Goal: Task Accomplishment & Management: Manage account settings

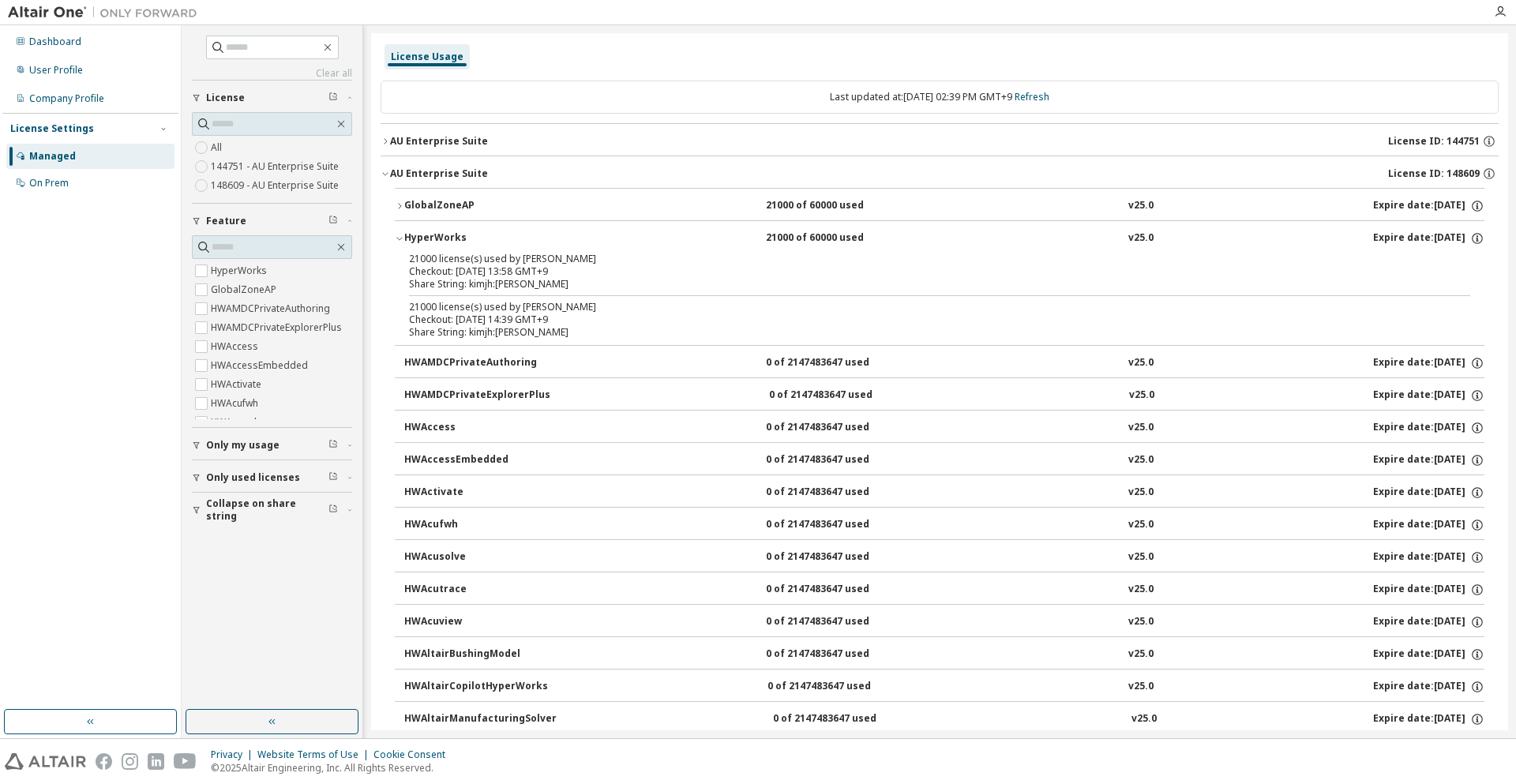
click at [92, 55] on div "Dashboard User Profile Company Profile License Settings Managed On Prem" at bounding box center [91, 113] width 176 height 170
click at [93, 51] on div "Dashboard" at bounding box center [91, 41] width 168 height 25
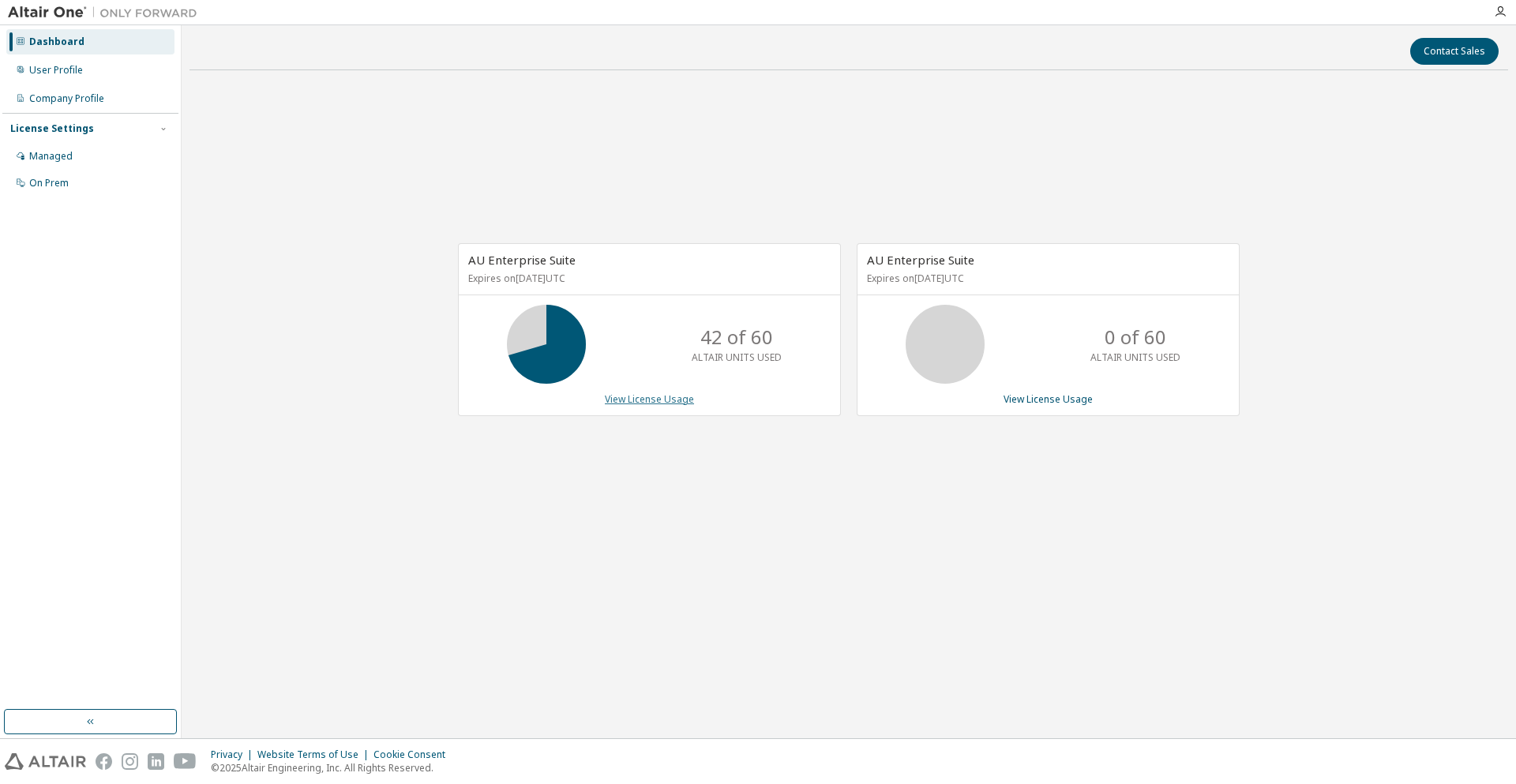
click at [639, 394] on link "View License Usage" at bounding box center [649, 399] width 89 height 13
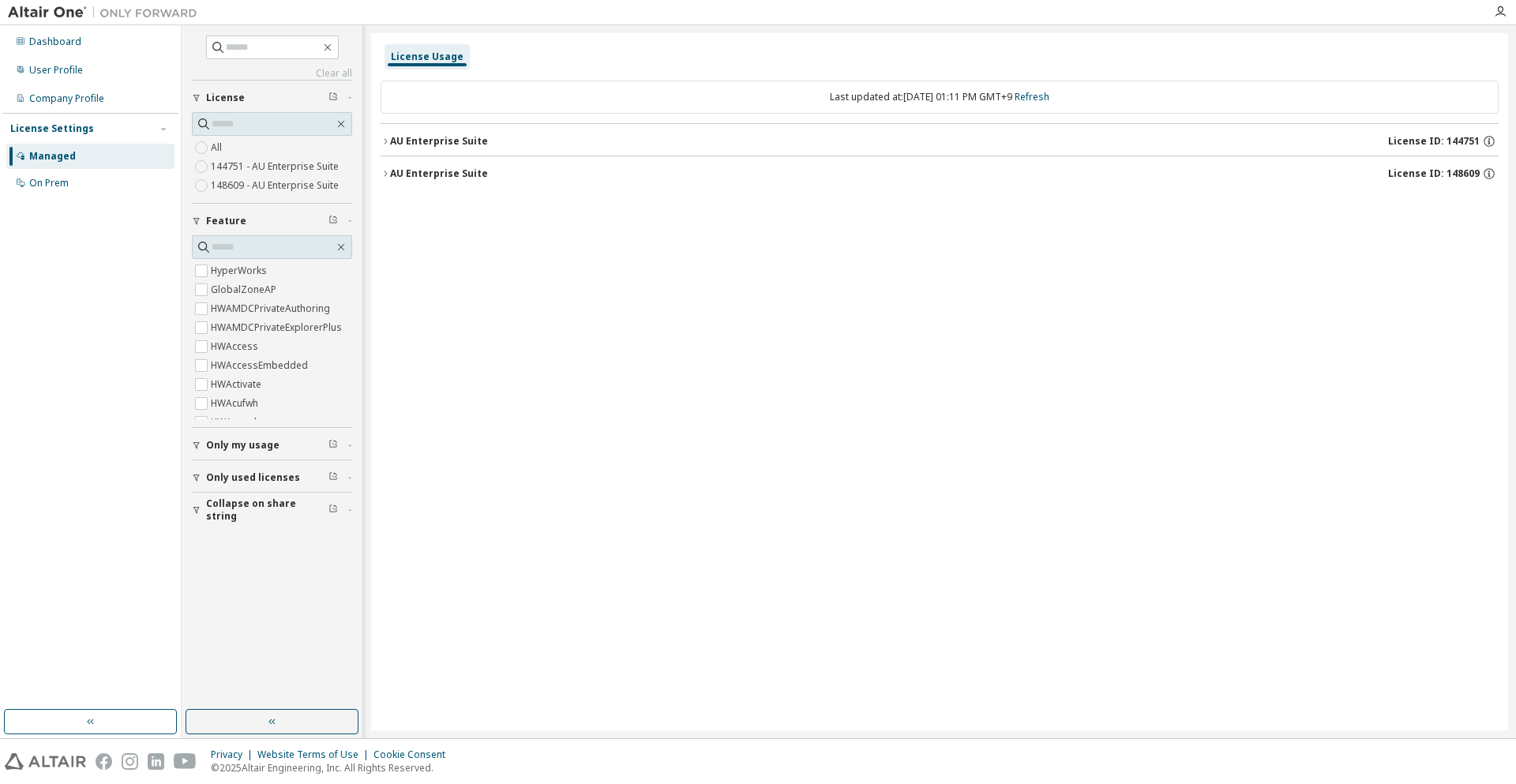
click at [598, 150] on button "AU Enterprise Suite License ID: 144751" at bounding box center [939, 141] width 1118 height 35
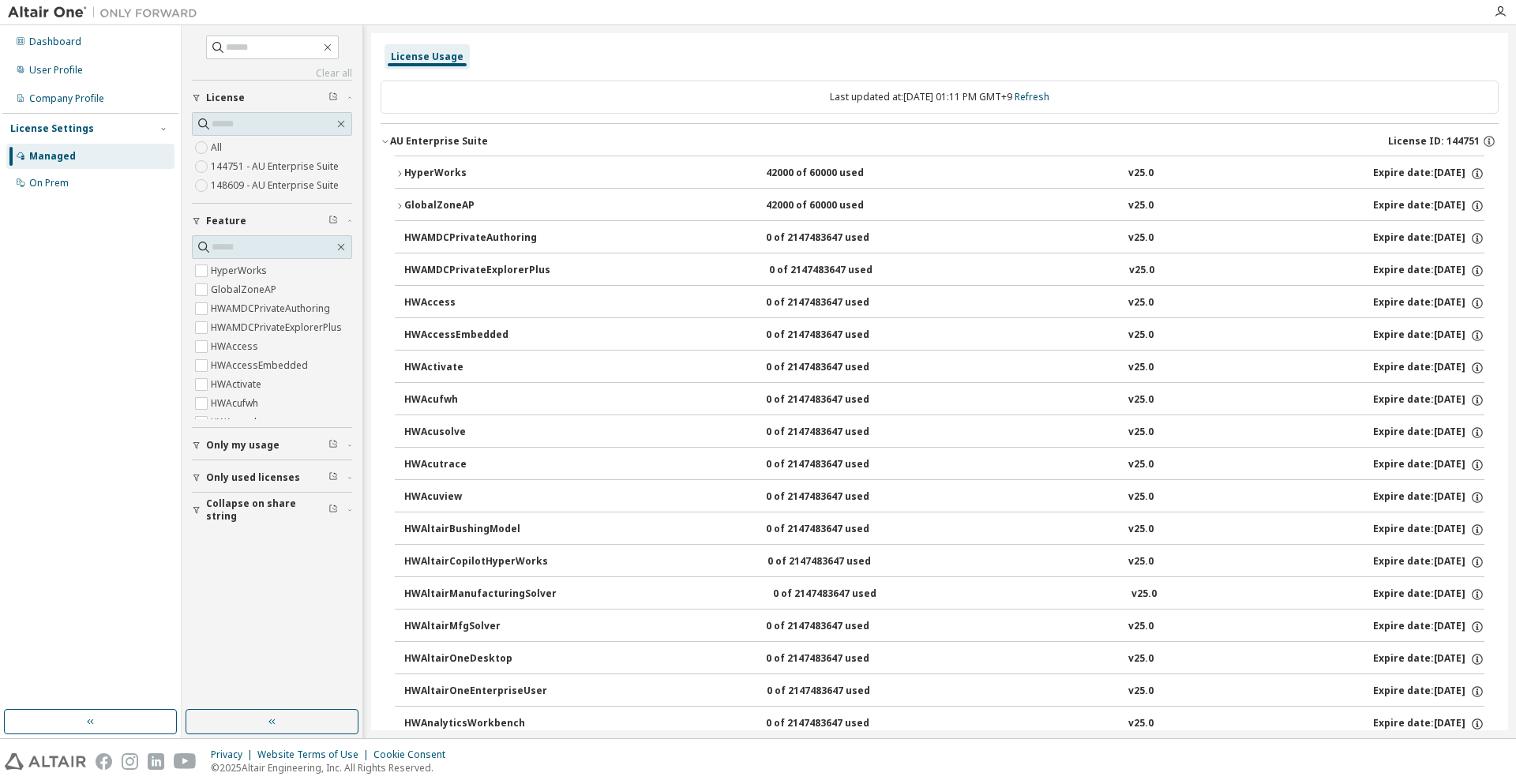
click at [601, 170] on div "HyperWorks 42000 of 60000 used v25.0 Expire date: [DATE]" at bounding box center [945, 173] width 1080 height 14
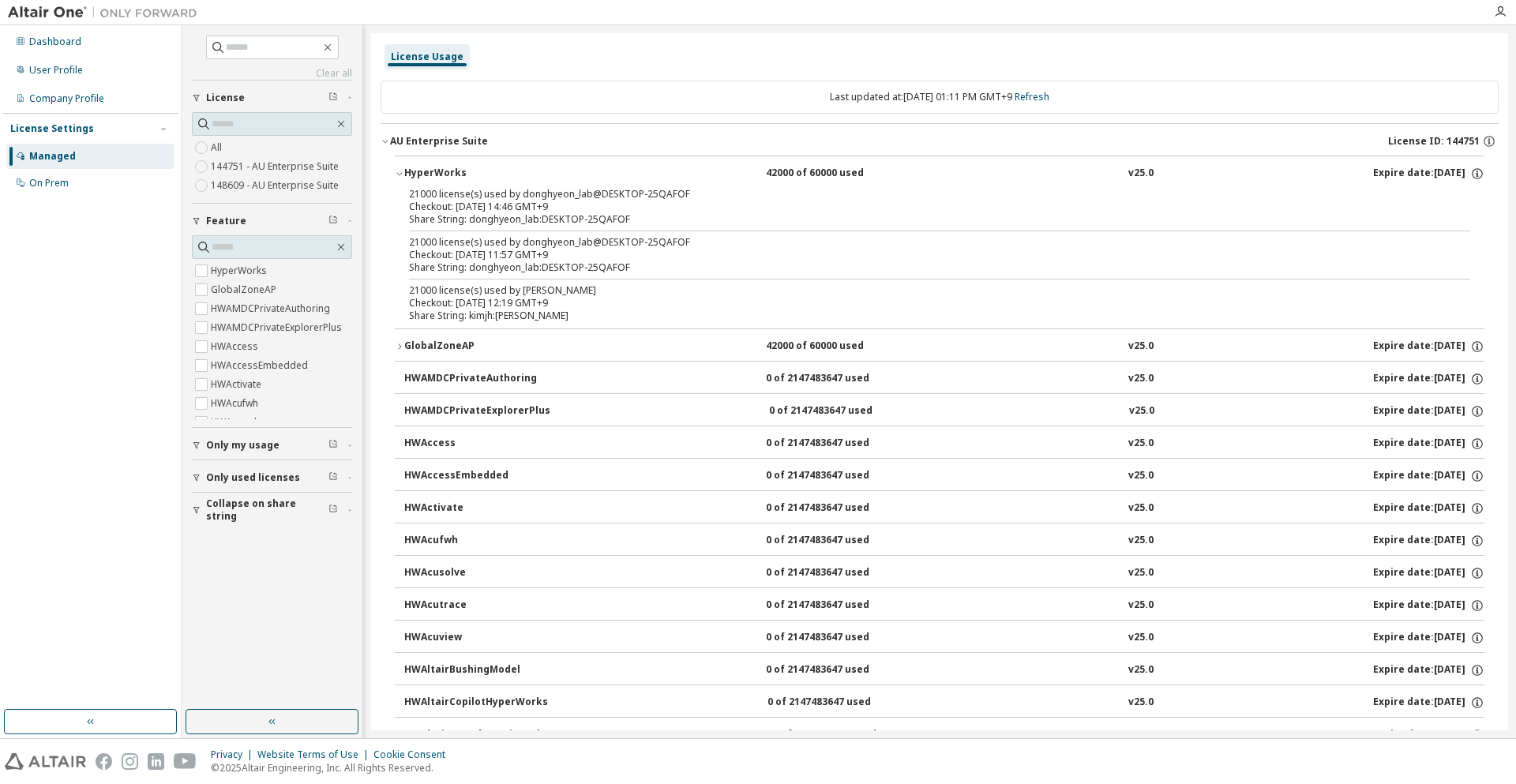
click at [595, 274] on div "21000 license(s) used by donghyeon_lab@DESKTOP-25QAFOF Checkout: [DATE] 14:46 G…" at bounding box center [939, 258] width 1090 height 140
click at [28, 47] on div "Dashboard" at bounding box center [91, 41] width 168 height 25
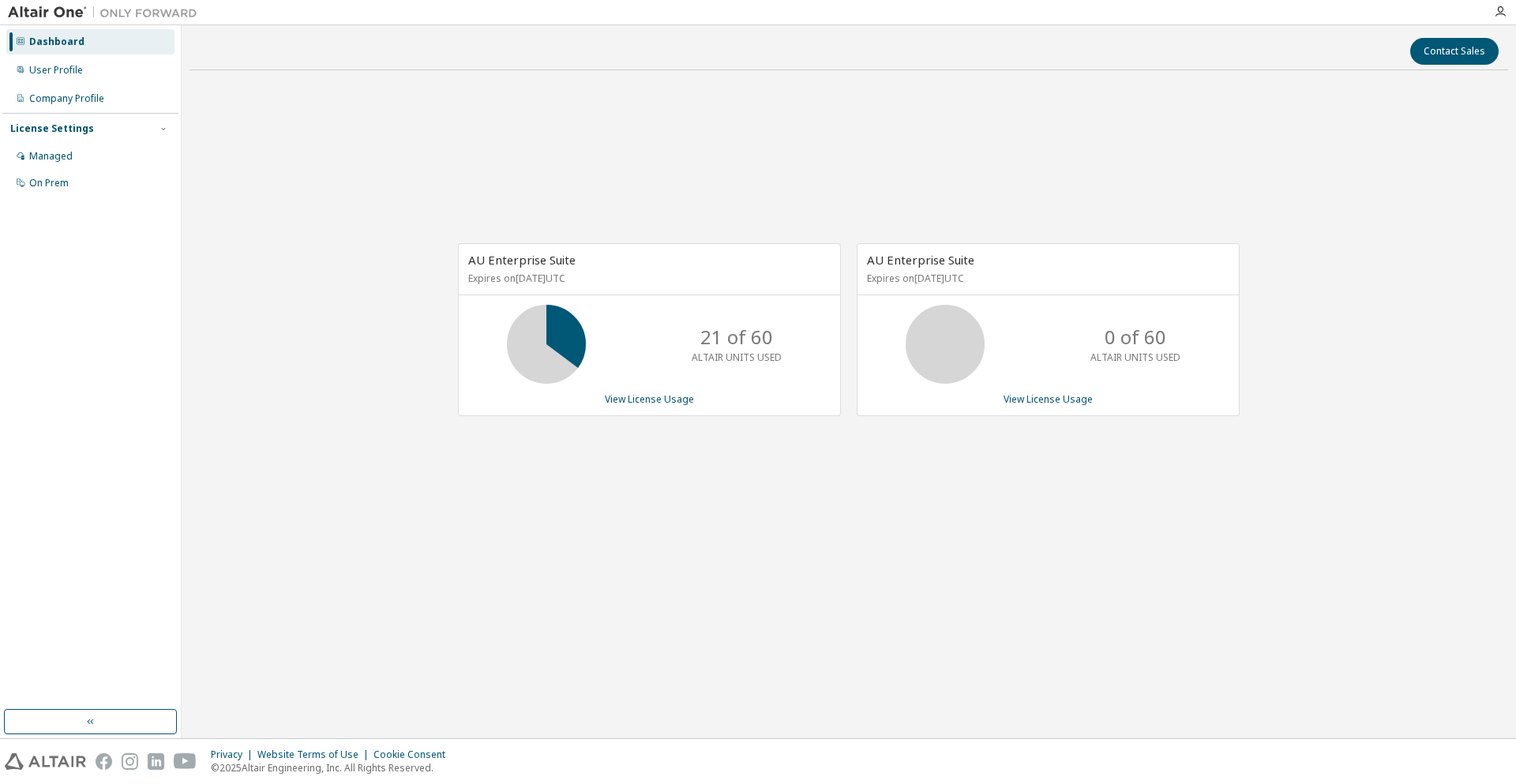
click at [650, 389] on div "AU Enterprise Suite Expires on [DATE] UTC 21 of 60 ALTAIR UNITS USED View Licen…" at bounding box center [650, 329] width 383 height 173
click at [652, 394] on link "View License Usage" at bounding box center [649, 399] width 89 height 13
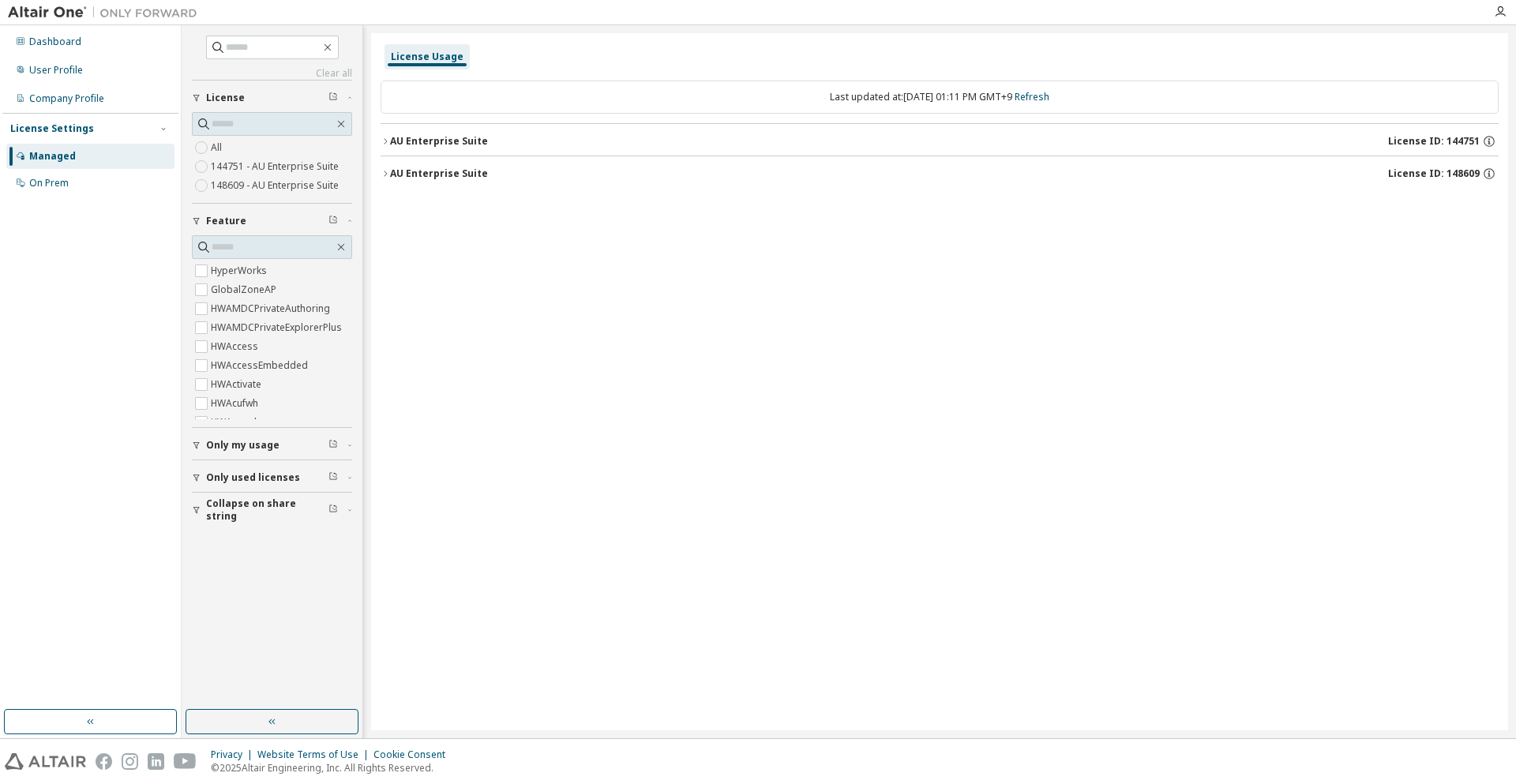
click at [533, 152] on button "AU Enterprise Suite License ID: 144751" at bounding box center [939, 141] width 1118 height 35
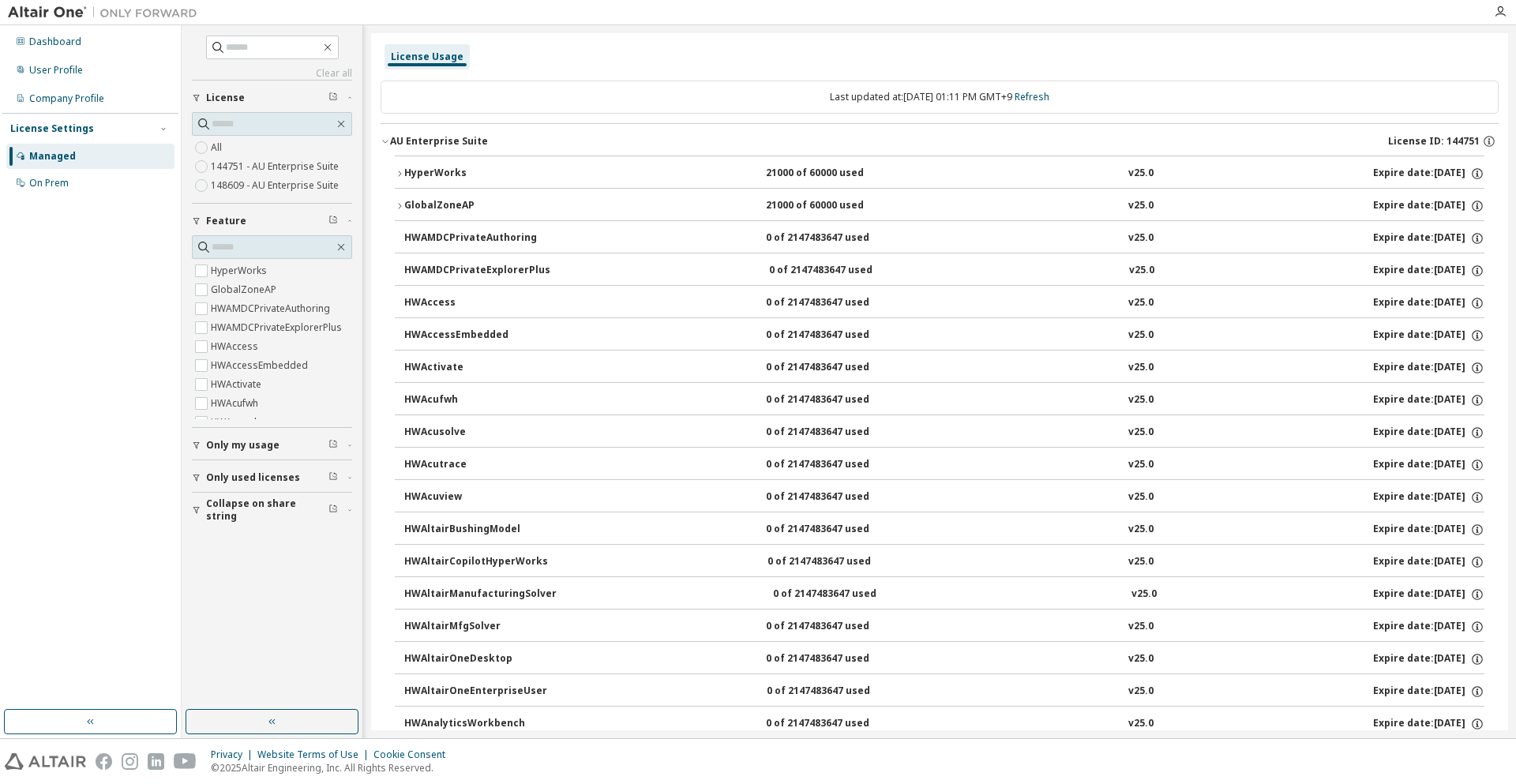
click at [480, 185] on button "HyperWorks 21000 of 60000 used v25.0 Expire date: [DATE]" at bounding box center [939, 173] width 1090 height 35
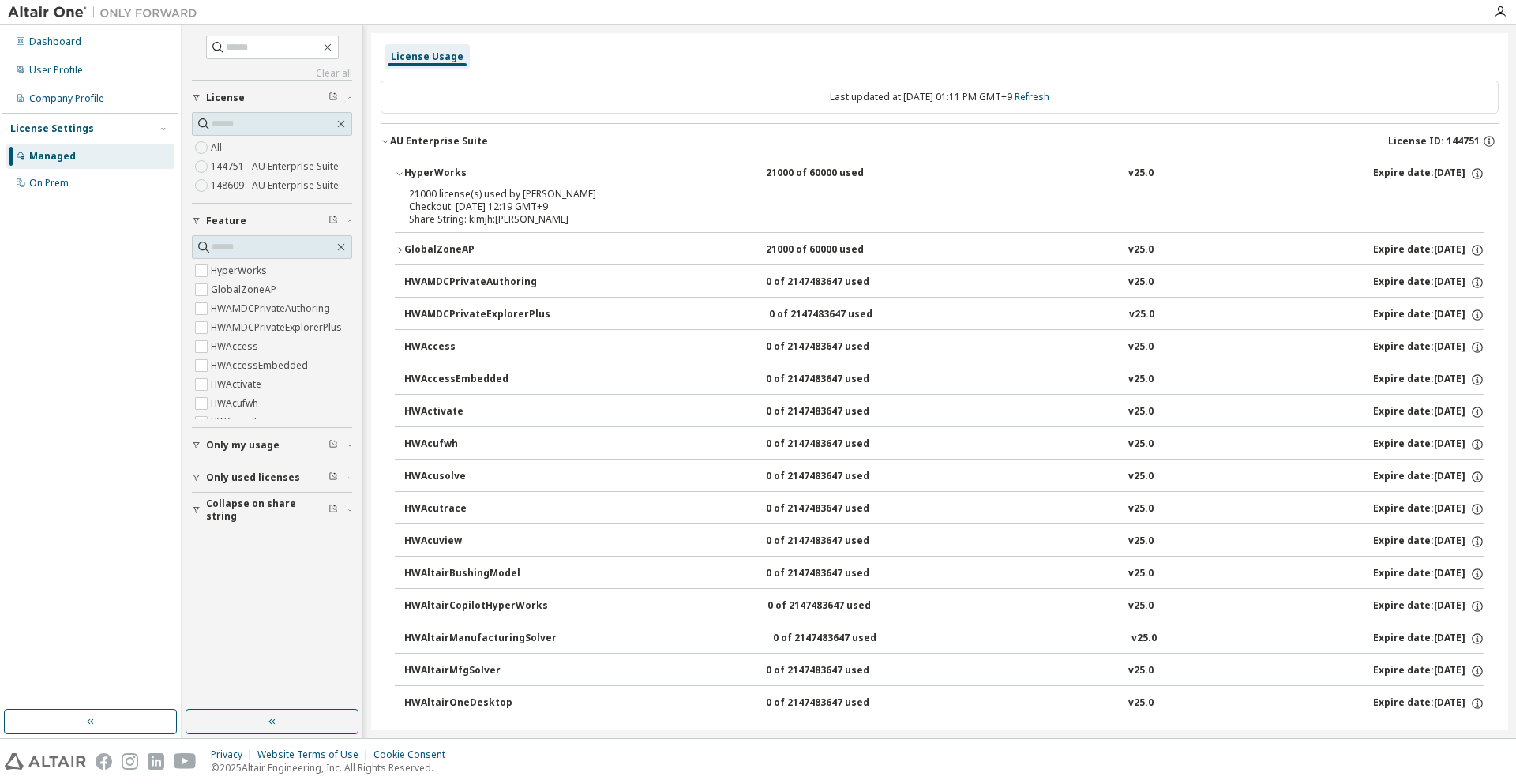
click at [490, 216] on div "Share String: kimjh:[PERSON_NAME]" at bounding box center [921, 220] width 1023 height 13
click at [657, 199] on div "21000 license(s) used by [PERSON_NAME]" at bounding box center [921, 194] width 1023 height 13
